Goal: Task Accomplishment & Management: Complete application form

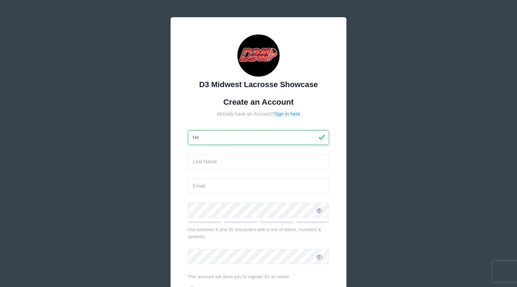
type input "Hea"
type input "[PERSON_NAME]"
type input "[EMAIL_ADDRESS][DOMAIN_NAME]"
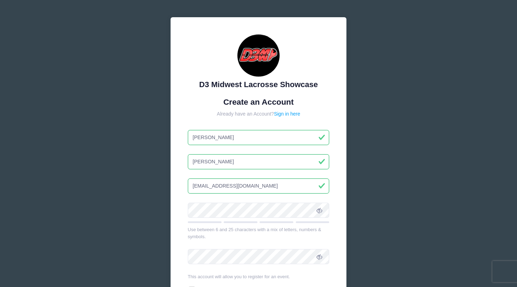
click at [181, 172] on div "D3 Midwest Lacrosse Showcase Create an Account Already have an Account? Sign in…" at bounding box center [259, 182] width 176 height 331
click at [317, 209] on span at bounding box center [319, 210] width 12 height 12
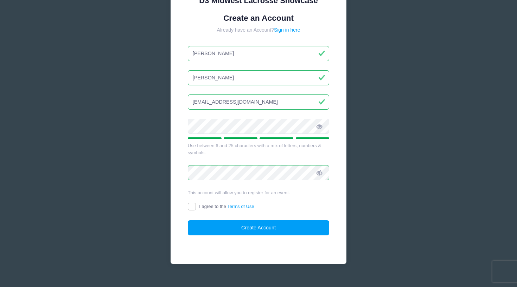
scroll to position [85, 0]
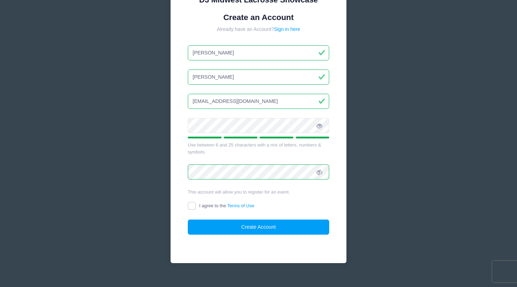
click at [190, 207] on input "I agree to the Terms of Use" at bounding box center [192, 206] width 8 height 8
checkbox input "true"
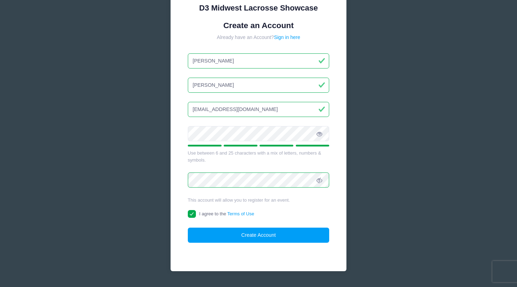
scroll to position [76, 0]
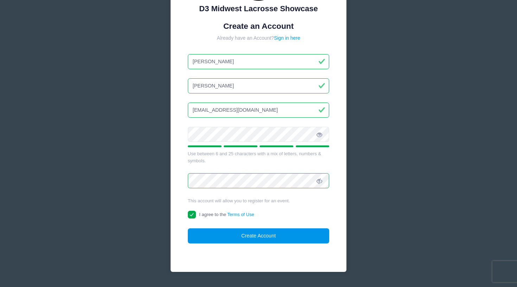
click at [256, 234] on button "Create Account" at bounding box center [259, 236] width 142 height 15
